Goal: Information Seeking & Learning: Learn about a topic

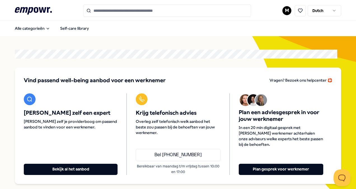
click at [120, 12] on input "Search for products, categories or subcategories" at bounding box center [167, 10] width 168 height 12
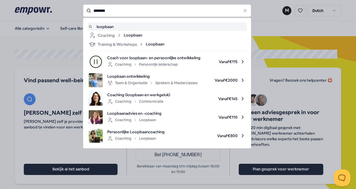
type input "********"
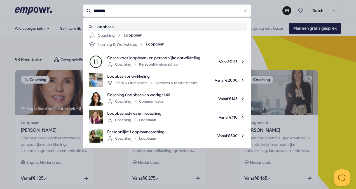
click at [117, 12] on input "********" at bounding box center [167, 10] width 168 height 12
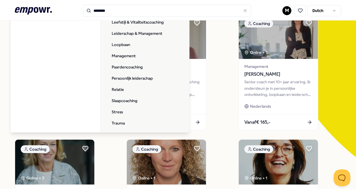
scroll to position [103, 0]
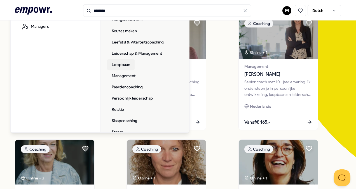
click at [117, 64] on link "Loopbaan" at bounding box center [120, 64] width 27 height 11
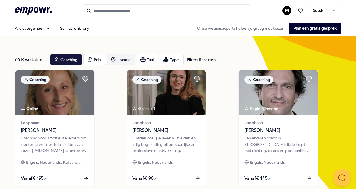
click at [118, 63] on div "Locatie" at bounding box center [121, 59] width 29 height 11
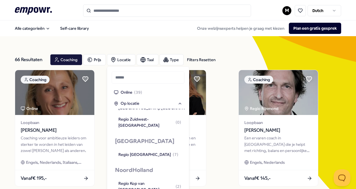
scroll to position [308, 0]
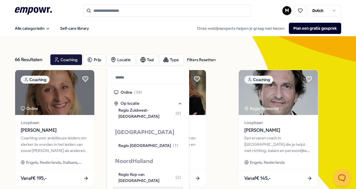
click at [137, 188] on div "Regio Alkmaar ( 2 )" at bounding box center [148, 191] width 60 height 6
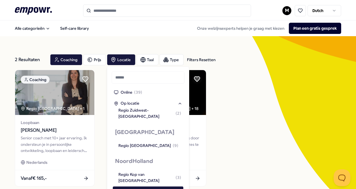
click at [243, 108] on div "Coaching Regio [GEOGRAPHIC_DATA] + 1 Loopbaan [PERSON_NAME] Senior coach met 10…" at bounding box center [178, 128] width 326 height 116
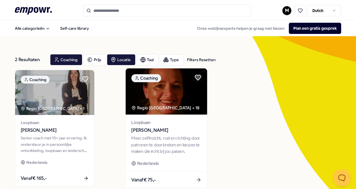
click at [172, 135] on div "Meer zelfinzicht, rust en richting door patronen te doorbreken en keuzes te mak…" at bounding box center [167, 144] width 70 height 19
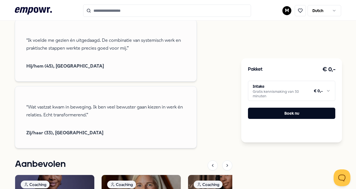
scroll to position [532, 0]
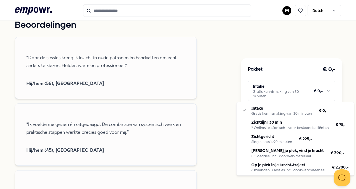
click at [315, 91] on html ".empowr-logo_svg__cls-1{fill:#03032f} M Dutch Alle categorieën Self-care librar…" at bounding box center [178, 94] width 356 height 189
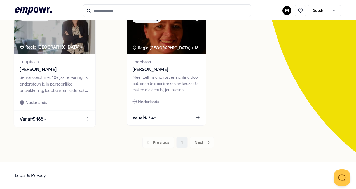
click at [45, 69] on span "[PERSON_NAME]" at bounding box center [55, 69] width 70 height 7
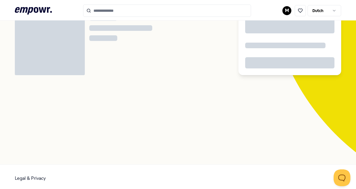
scroll to position [36, 0]
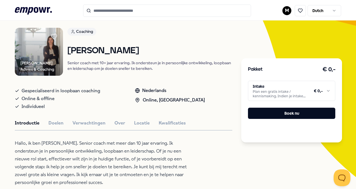
click at [300, 95] on html ".empowr-logo_svg__cls-1{fill:#03032f} M Dutch Alle categorieën Self-care librar…" at bounding box center [178, 94] width 356 height 189
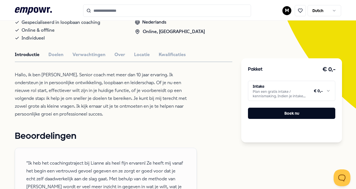
drag, startPoint x: 354, startPoint y: 55, endPoint x: 358, endPoint y: 74, distance: 18.9
click at [356, 74] on html ".empowr-logo_svg__cls-1{fill:#03032f} M Dutch Alle categorieën Self-care librar…" at bounding box center [178, 94] width 356 height 189
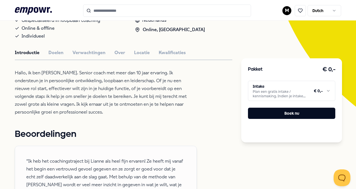
click at [326, 90] on html ".empowr-logo_svg__cls-1{fill:#03032f} M Dutch Alle categorieën Self-care librar…" at bounding box center [178, 94] width 356 height 189
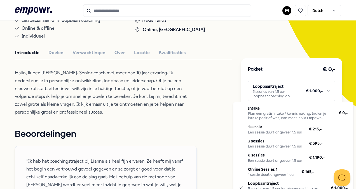
click at [281, 92] on html ".empowr-logo_svg__cls-1{fill:#03032f} M Dutch Alle categorieën Self-care librar…" at bounding box center [178, 94] width 356 height 189
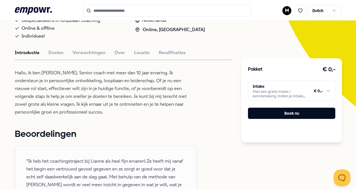
click at [276, 92] on html ".empowr-logo_svg__cls-1{fill:#03032f} M Dutch Alle categorieën Self-care librar…" at bounding box center [178, 94] width 356 height 189
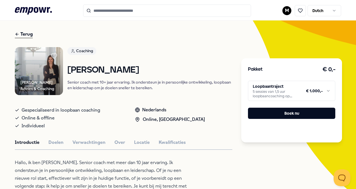
scroll to position [28, 0]
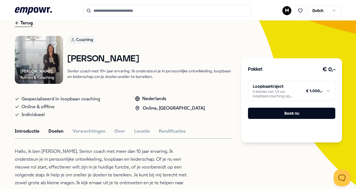
click at [52, 130] on button "Doelen" at bounding box center [55, 130] width 15 height 7
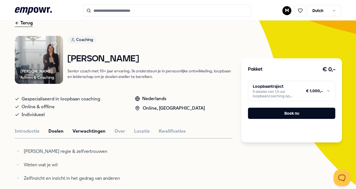
click at [80, 130] on button "Verwachtingen" at bounding box center [88, 130] width 33 height 7
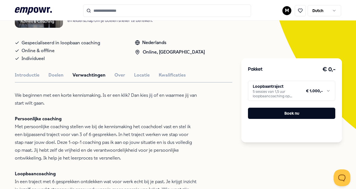
scroll to position [0, 0]
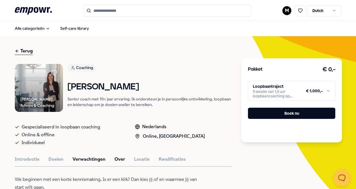
click at [119, 158] on button "Over" at bounding box center [119, 158] width 11 height 7
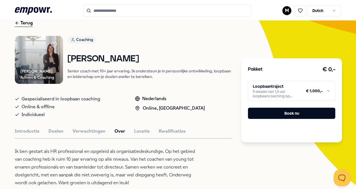
scroll to position [112, 0]
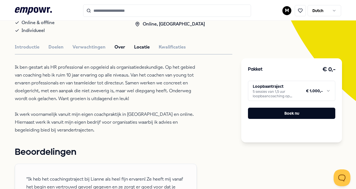
click at [144, 45] on button "Locatie" at bounding box center [142, 46] width 16 height 7
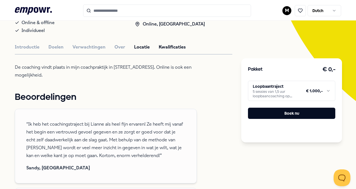
click at [163, 46] on button "Kwalificaties" at bounding box center [172, 46] width 27 height 7
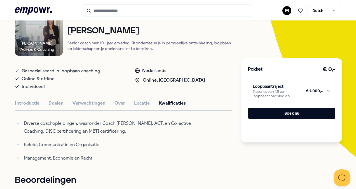
scroll to position [28, 0]
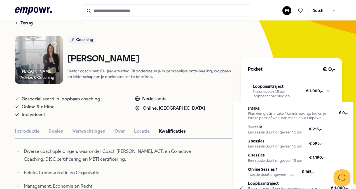
click at [287, 89] on html ".empowr-logo_svg__cls-1{fill:#03032f} M Dutch Alle categorieën Self-care librar…" at bounding box center [178, 94] width 356 height 189
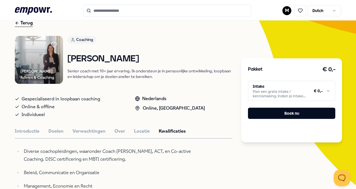
click at [191, 46] on div "Coaching [PERSON_NAME] Senior coach met 10+ jaar ervaring. Ik ondersteun je in …" at bounding box center [149, 60] width 165 height 48
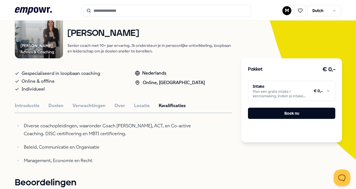
scroll to position [0, 0]
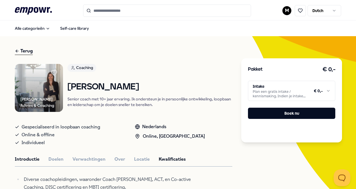
click at [28, 156] on button "Introductie" at bounding box center [27, 158] width 25 height 7
click at [53, 159] on button "Doelen" at bounding box center [55, 158] width 15 height 7
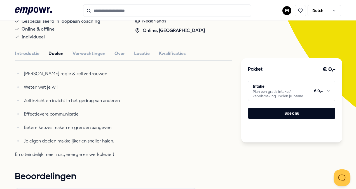
scroll to position [84, 0]
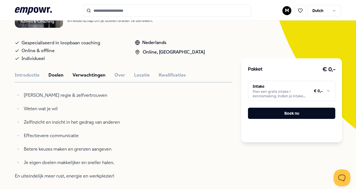
click at [85, 73] on button "Verwachtingen" at bounding box center [88, 74] width 33 height 7
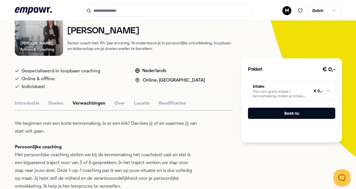
scroll to position [0, 0]
